Goal: Information Seeking & Learning: Learn about a topic

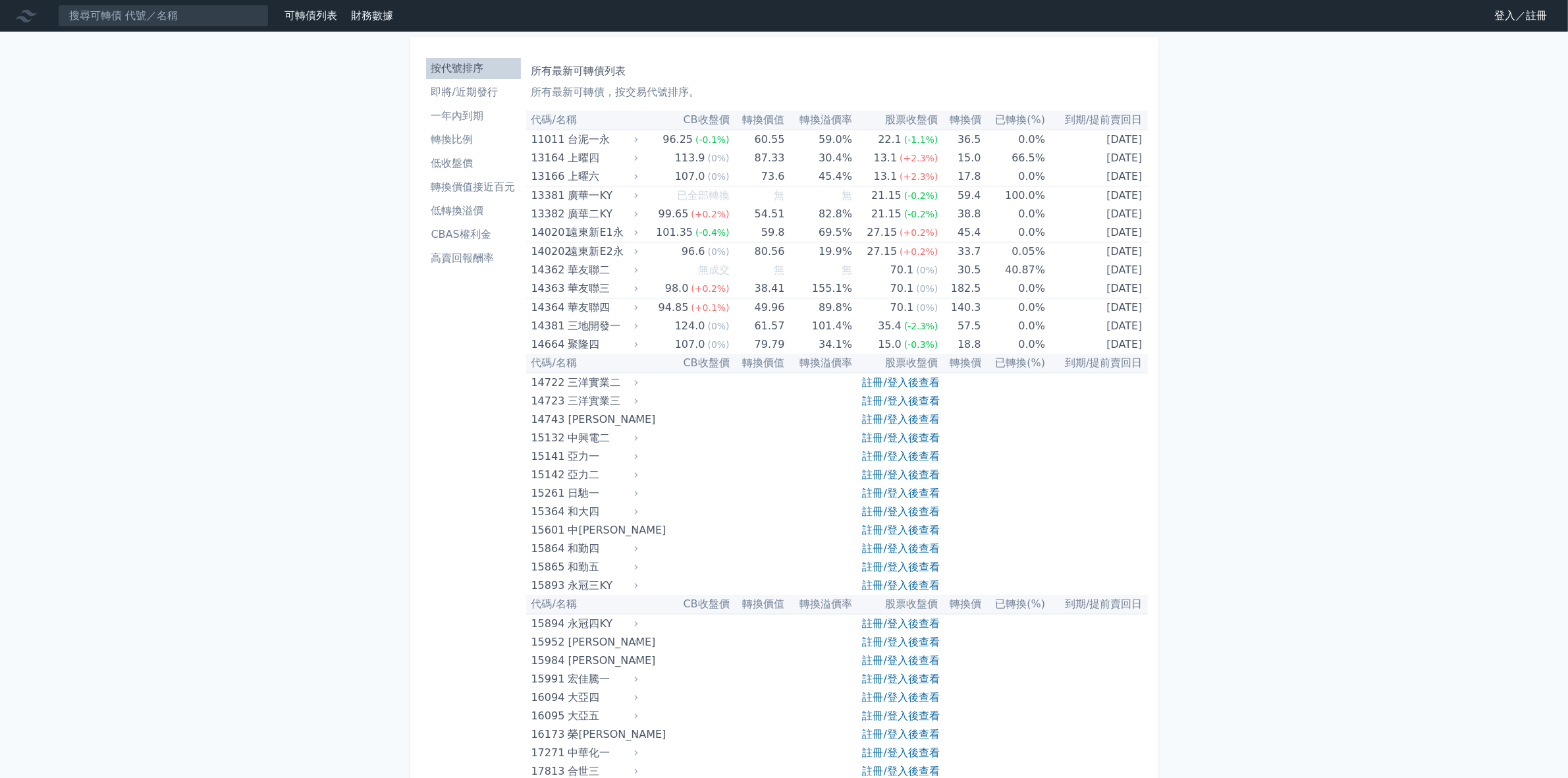
click at [467, 214] on li "低轉換溢價" at bounding box center [473, 210] width 94 height 15
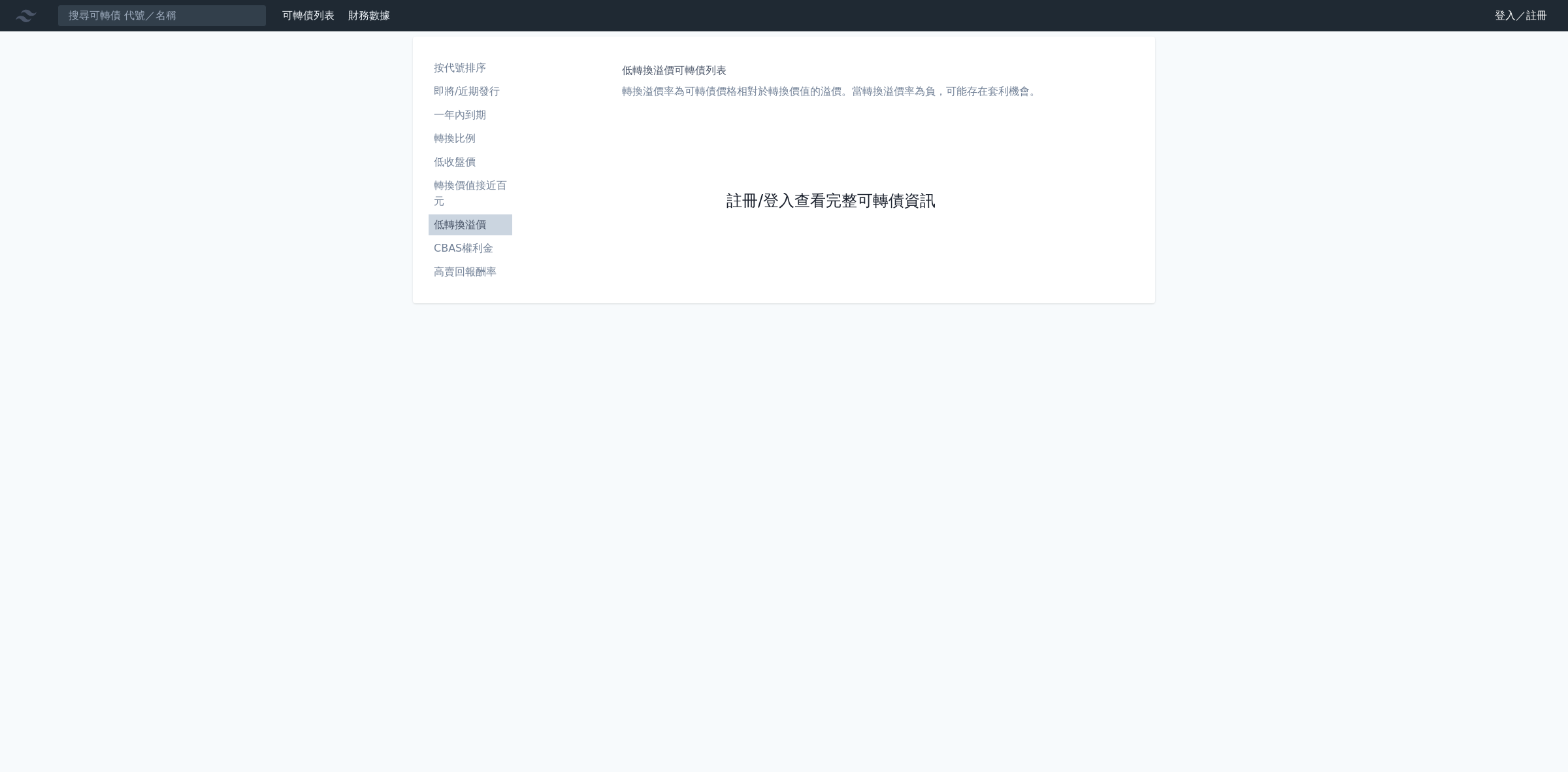
click at [755, 196] on link "註冊/登入查看完整可轉債資訊" at bounding box center [831, 202] width 209 height 21
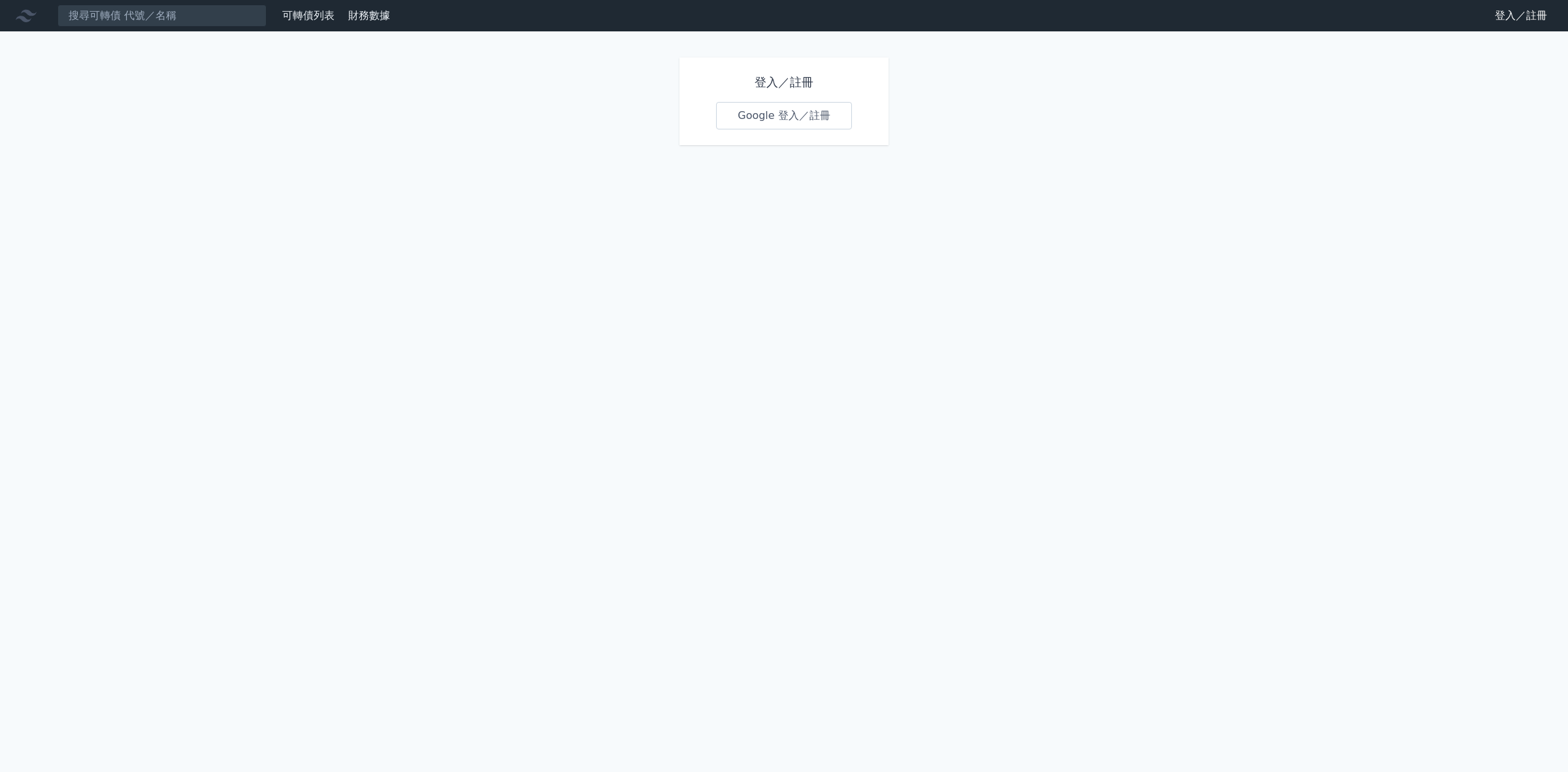
click at [777, 122] on link "Google 登入／註冊" at bounding box center [784, 116] width 136 height 28
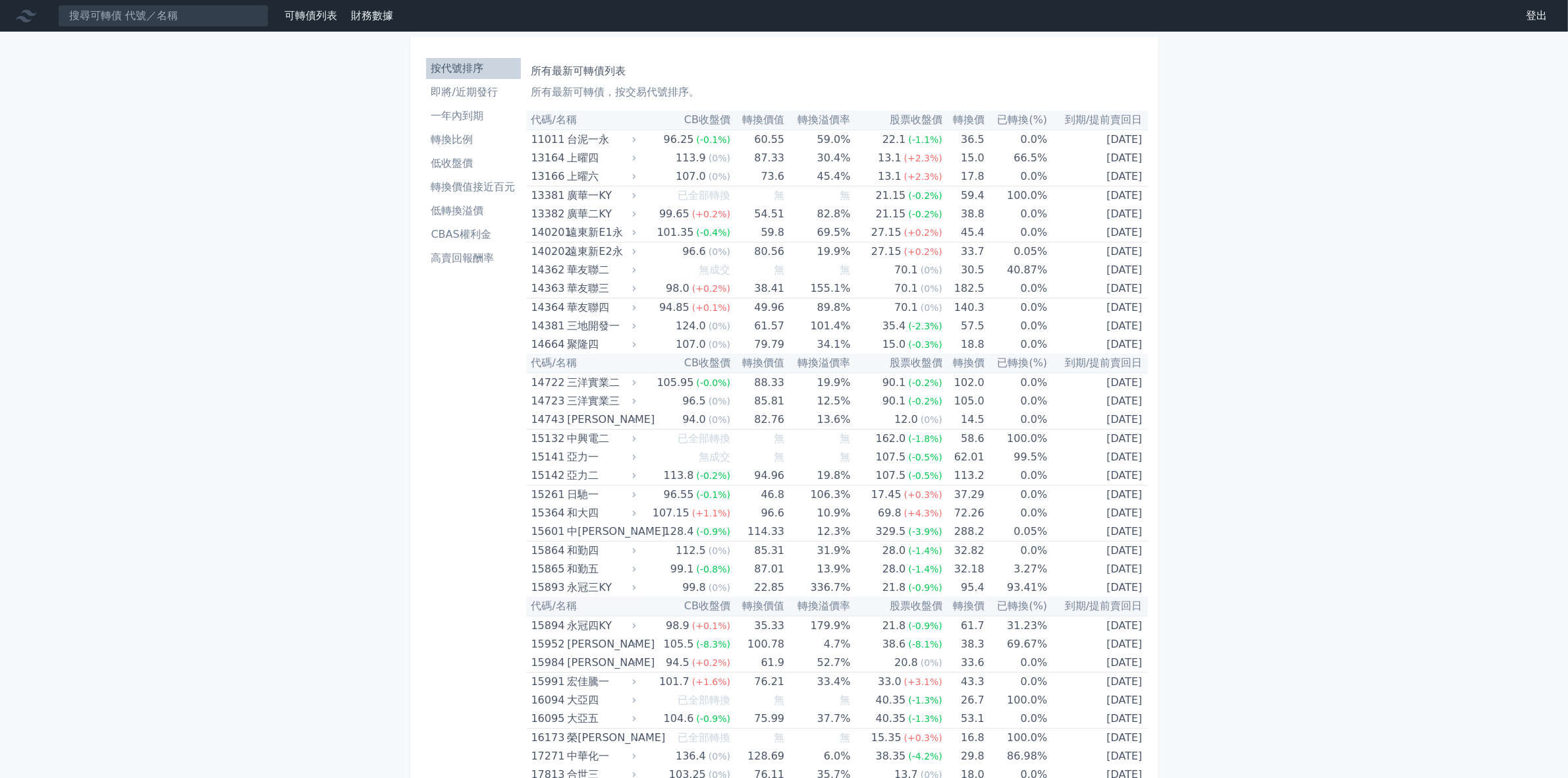
click at [471, 213] on li "低轉換溢價" at bounding box center [473, 210] width 94 height 15
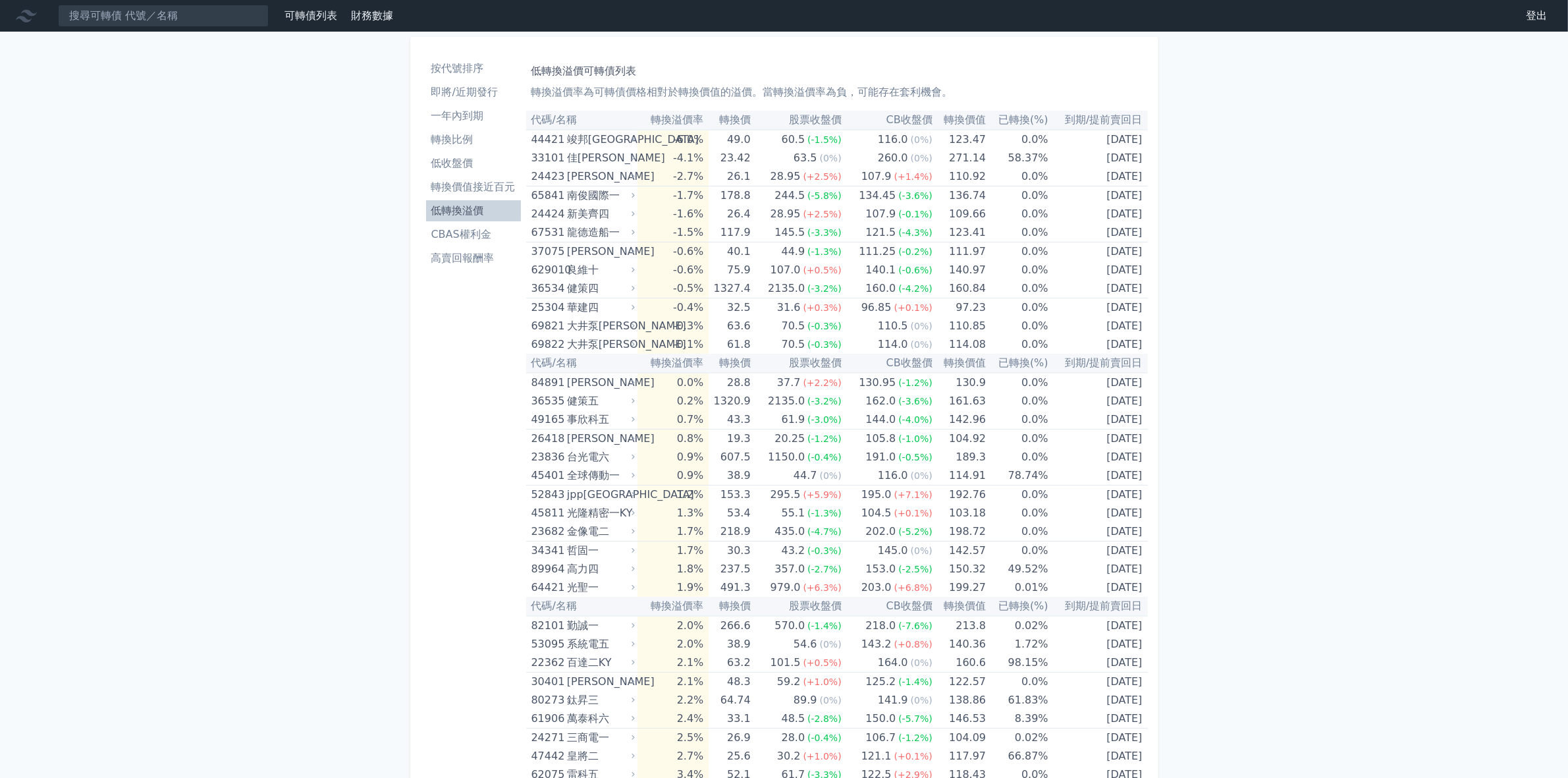
click at [473, 261] on li "高賣回報酬率" at bounding box center [473, 258] width 94 height 15
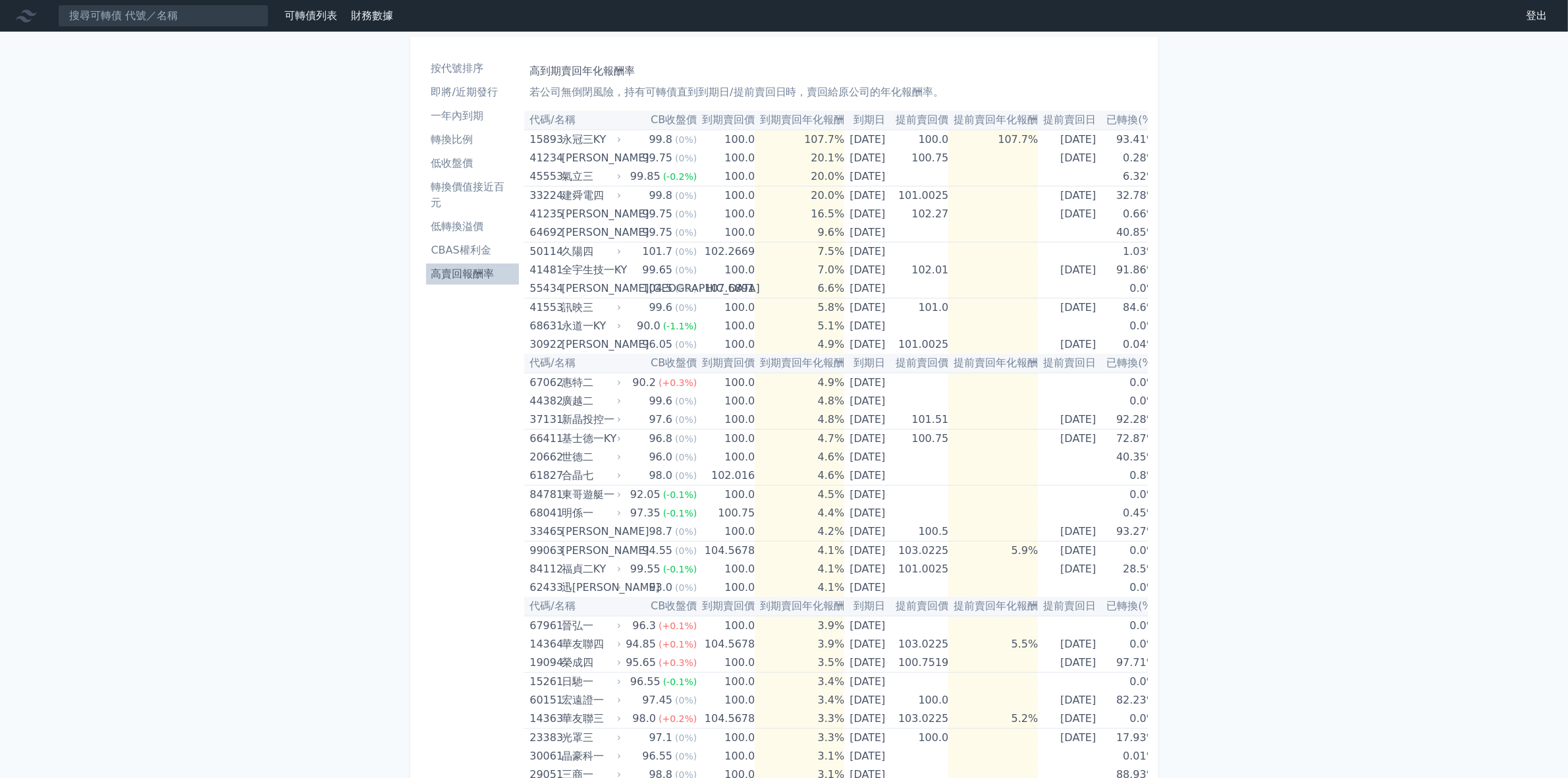
click at [476, 94] on li "即將/近期發行" at bounding box center [472, 92] width 93 height 15
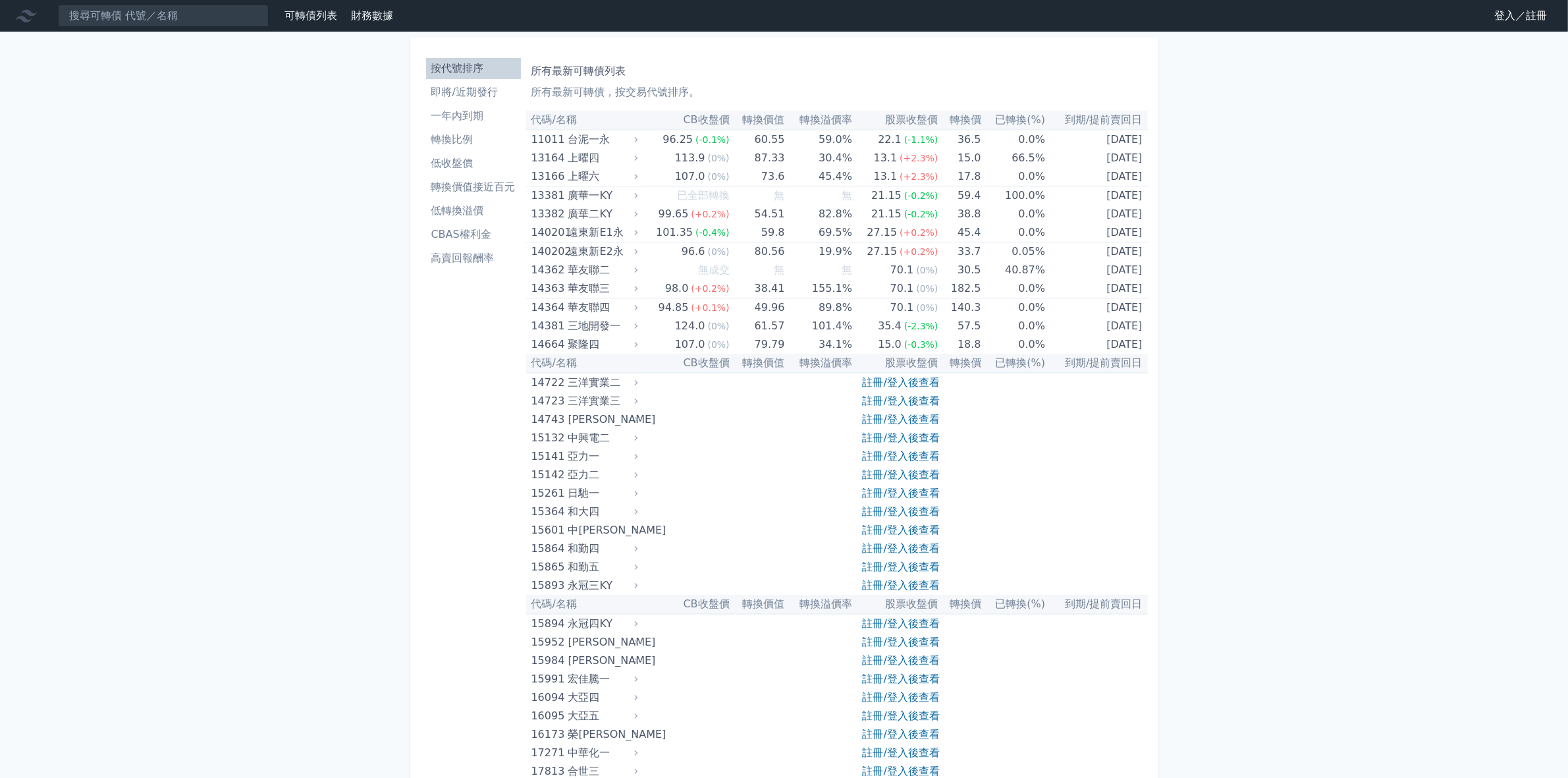
click at [477, 71] on li "按代號排序" at bounding box center [473, 68] width 94 height 15
click at [888, 377] on link "註冊/登入後查看" at bounding box center [901, 382] width 77 height 13
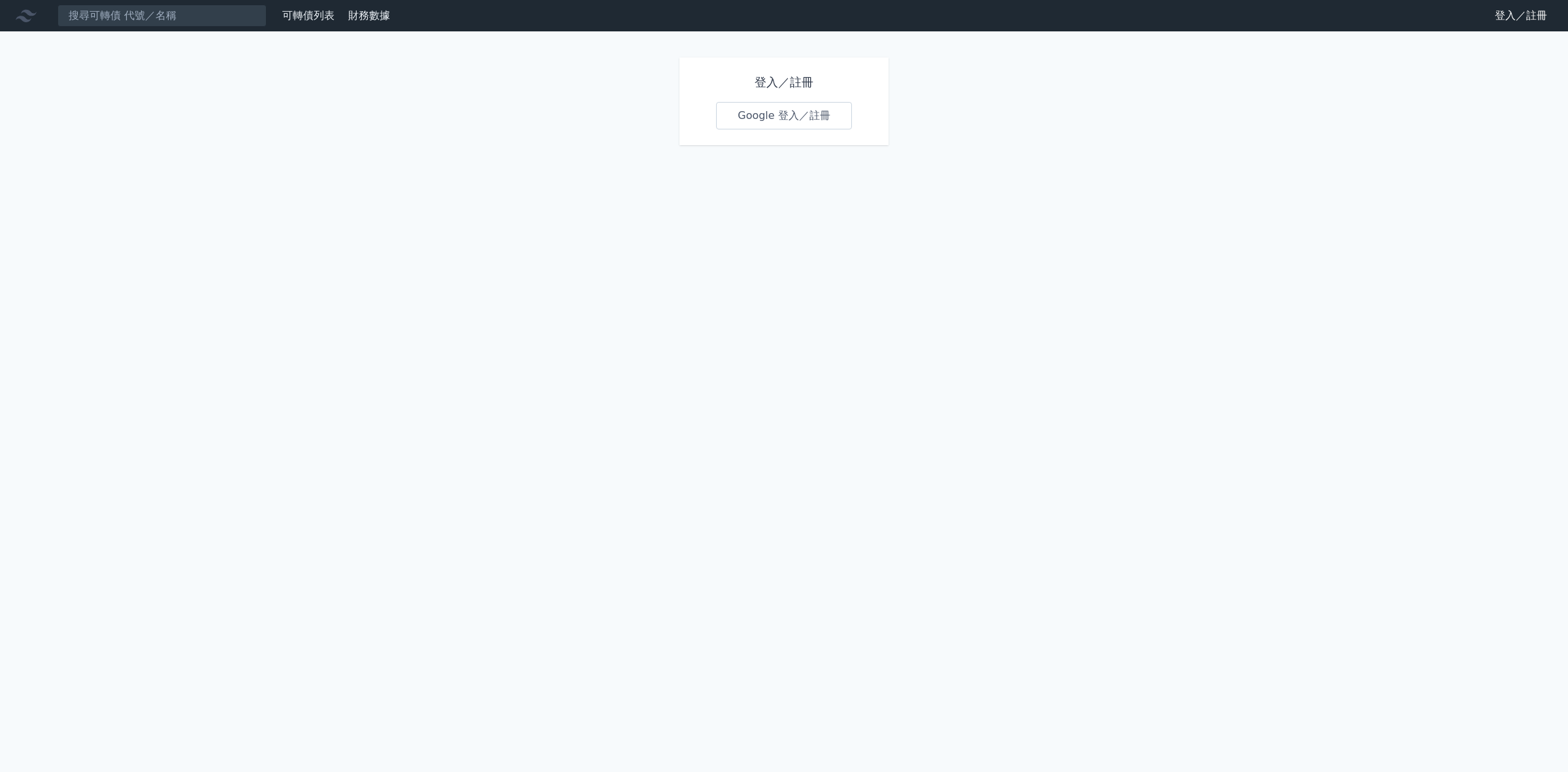
click at [760, 115] on link "Google 登入／註冊" at bounding box center [784, 116] width 136 height 28
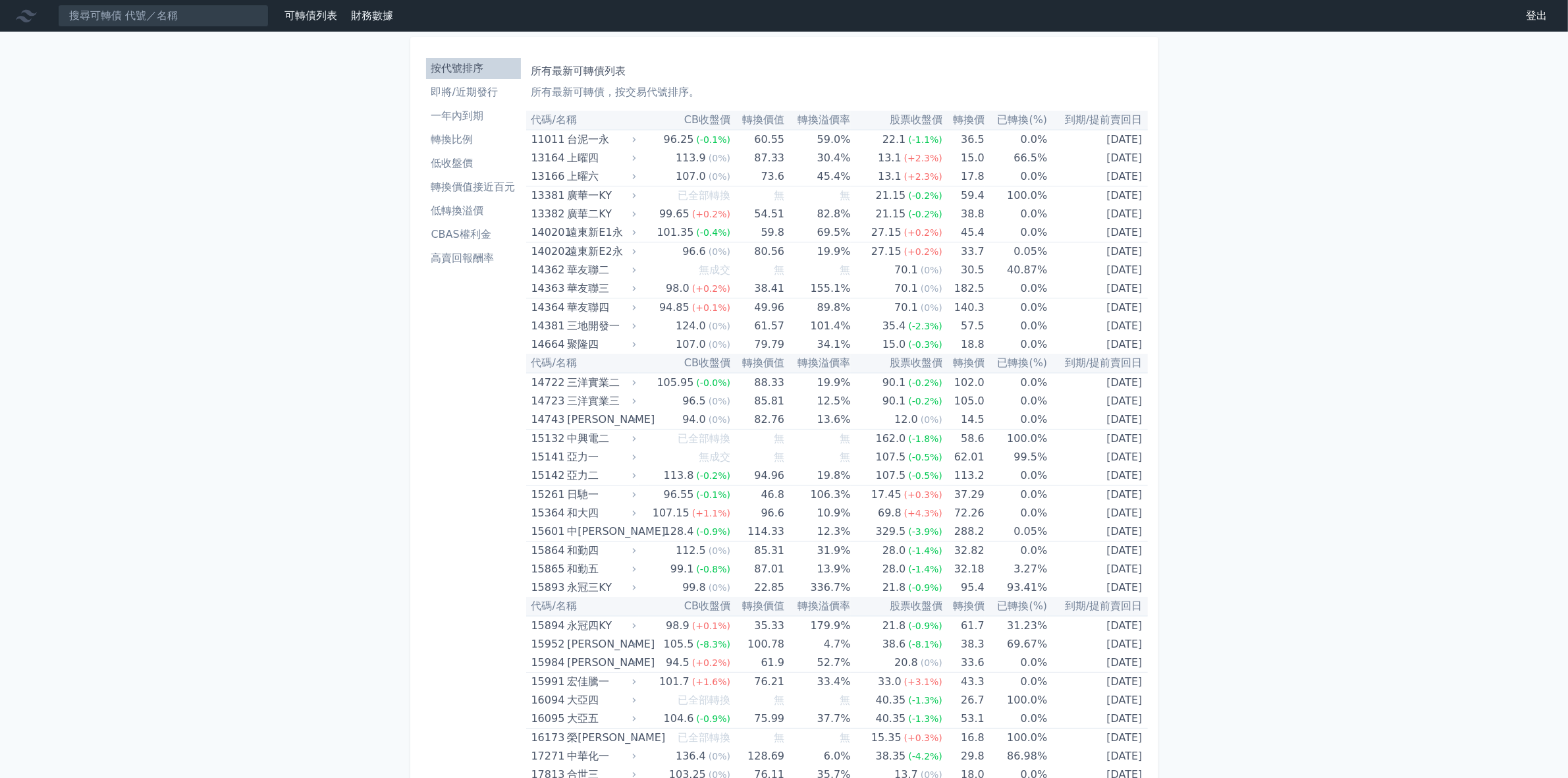
click at [478, 70] on li "按代號排序" at bounding box center [473, 68] width 94 height 15
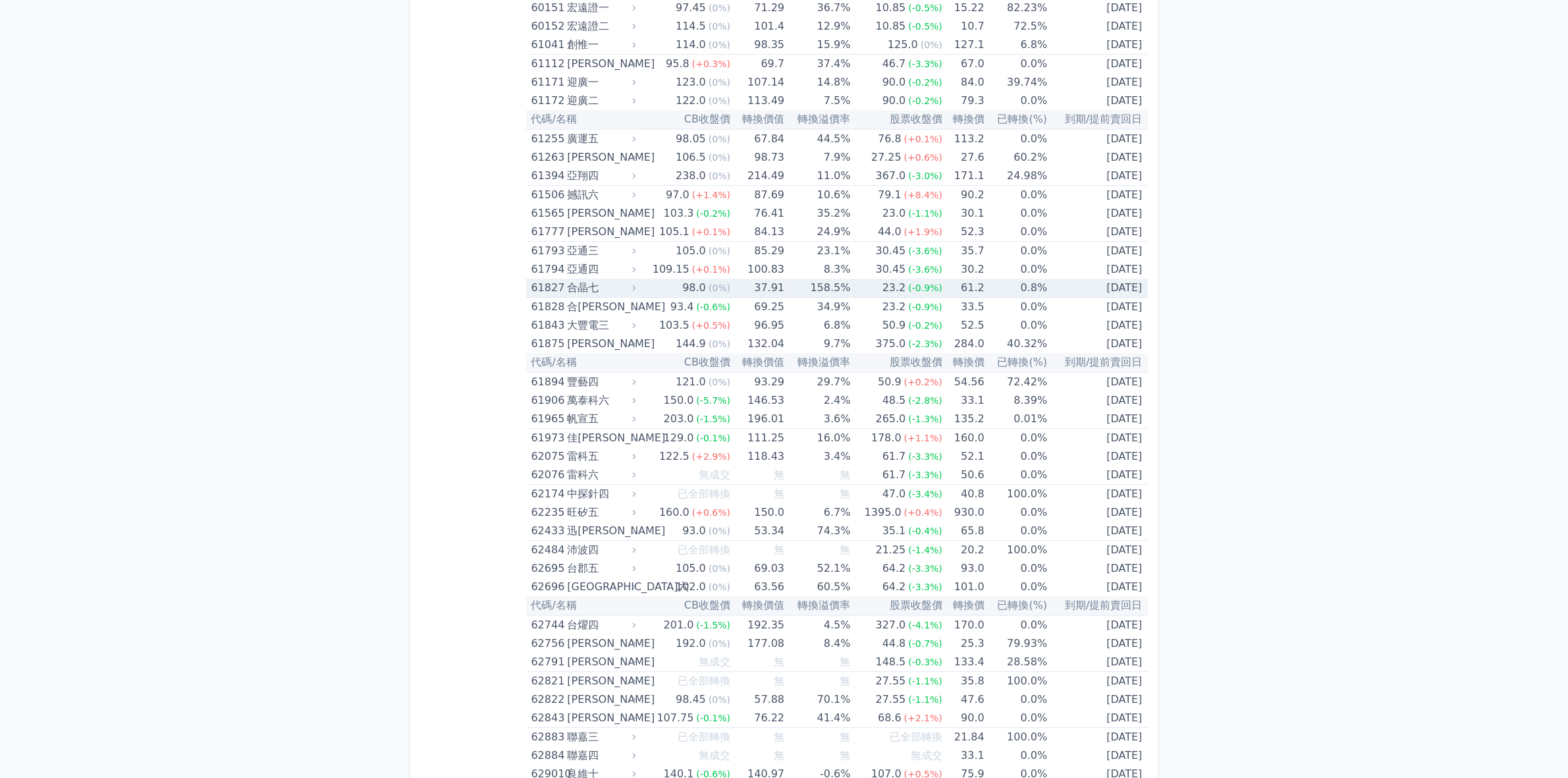
scroll to position [4942, 0]
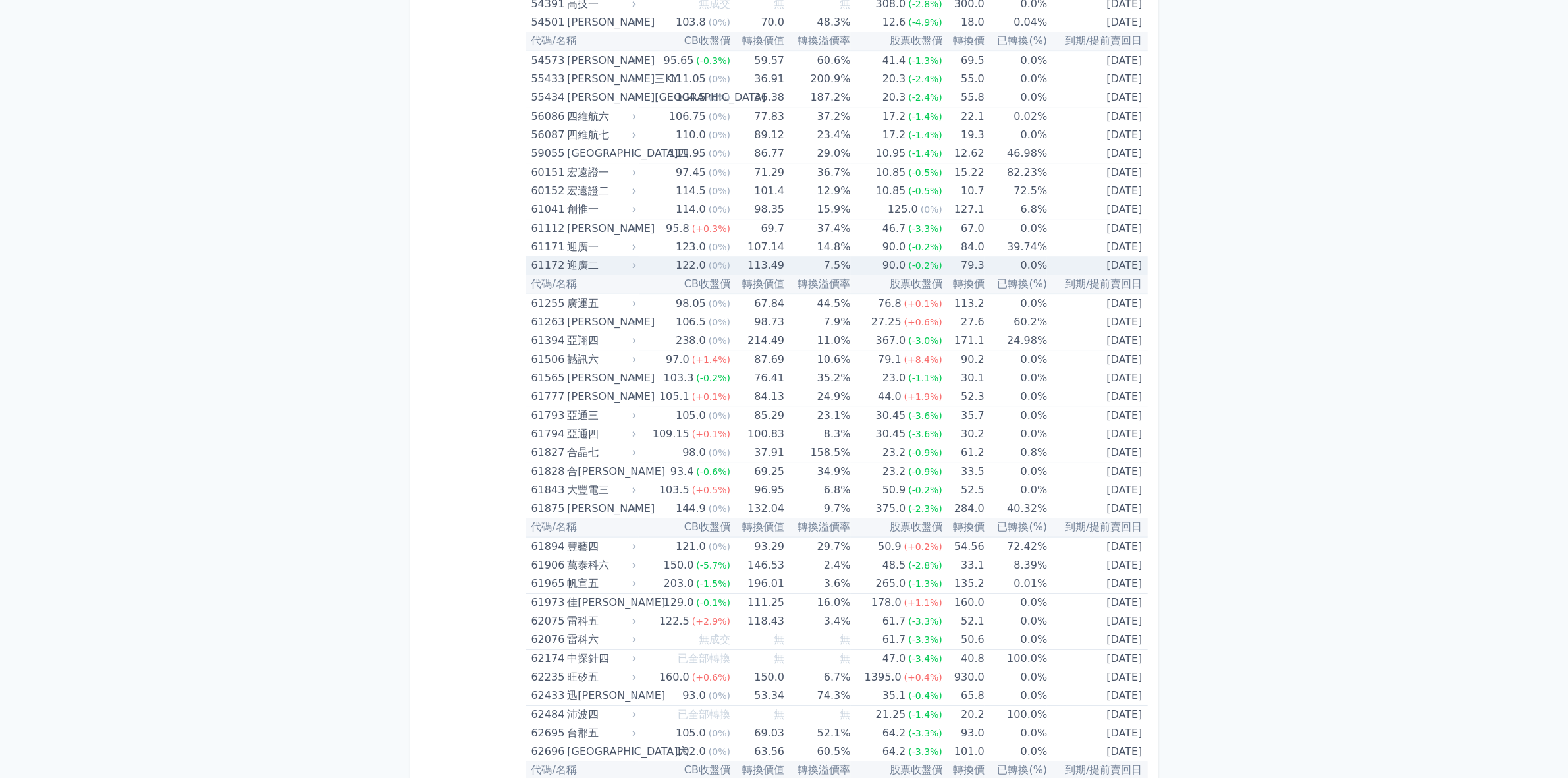
click at [570, 261] on div "迎廣二" at bounding box center [599, 265] width 66 height 18
